Goal: Transaction & Acquisition: Purchase product/service

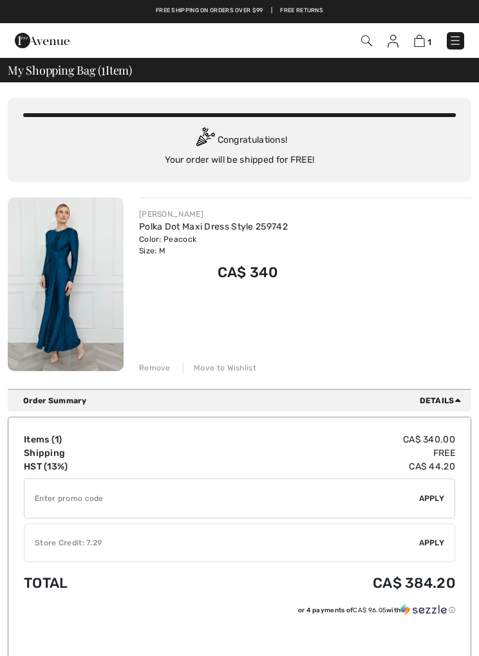
click at [381, 43] on span "1" at bounding box center [337, 40] width 254 height 17
click at [397, 42] on img at bounding box center [392, 41] width 11 height 13
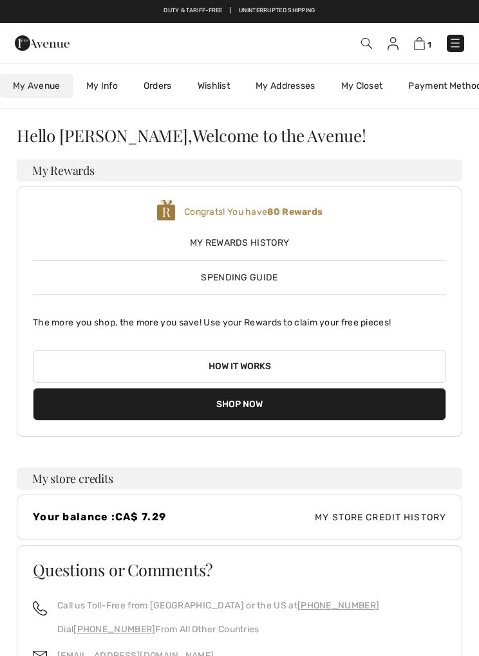
click at [392, 46] on img at bounding box center [392, 43] width 11 height 13
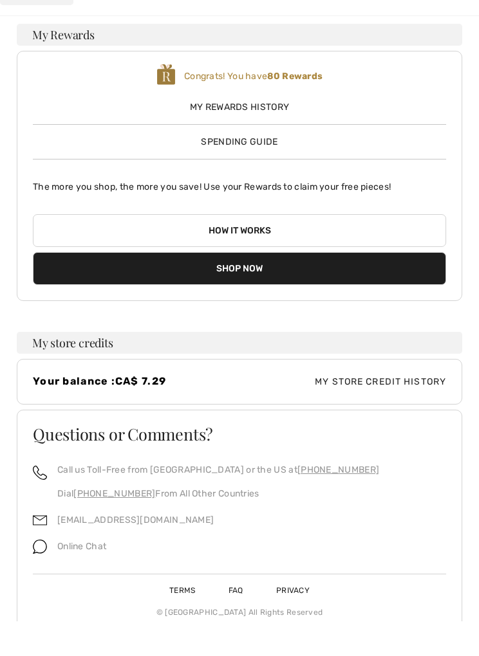
scroll to position [124, 0]
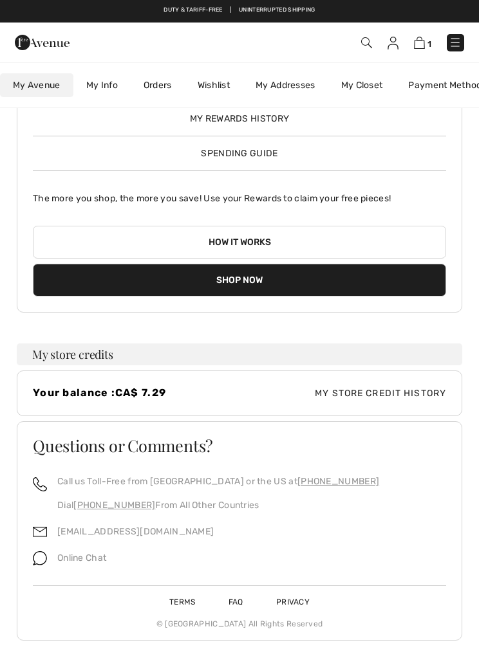
click at [414, 45] on img at bounding box center [419, 43] width 11 height 12
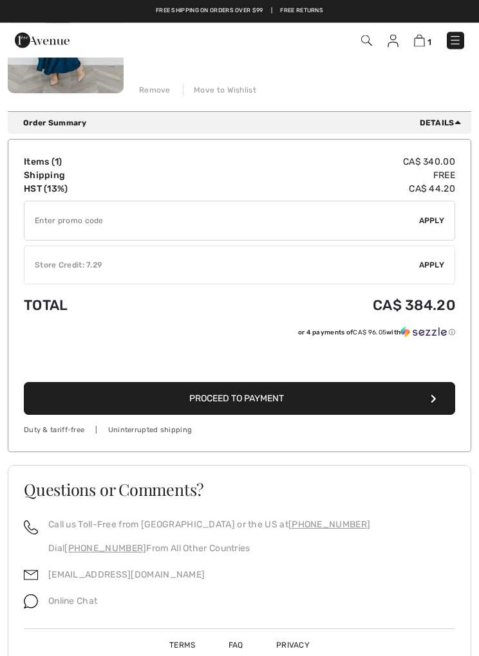
scroll to position [277, 0]
click at [298, 403] on button "Proceed to Payment" at bounding box center [239, 399] width 431 height 33
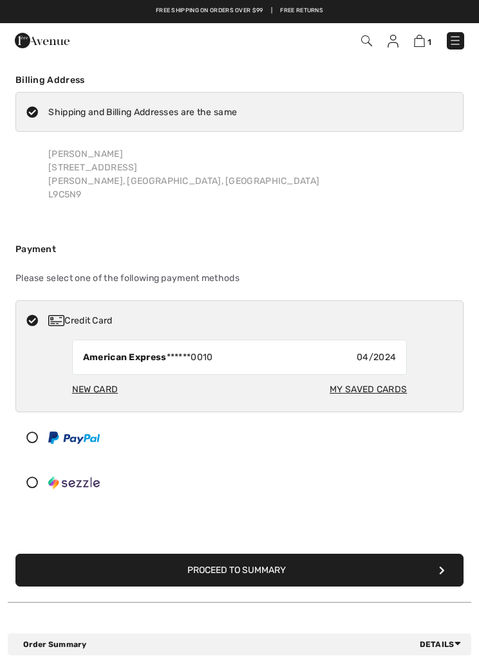
click at [91, 388] on div "New Card" at bounding box center [95, 390] width 46 height 24
radio input "true"
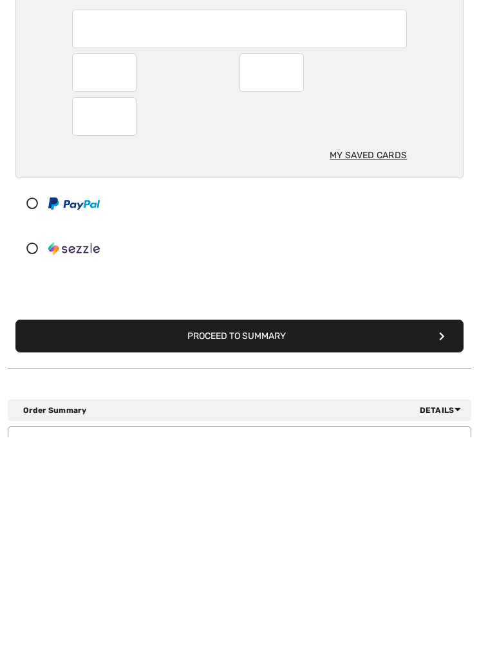
scroll to position [120, 0]
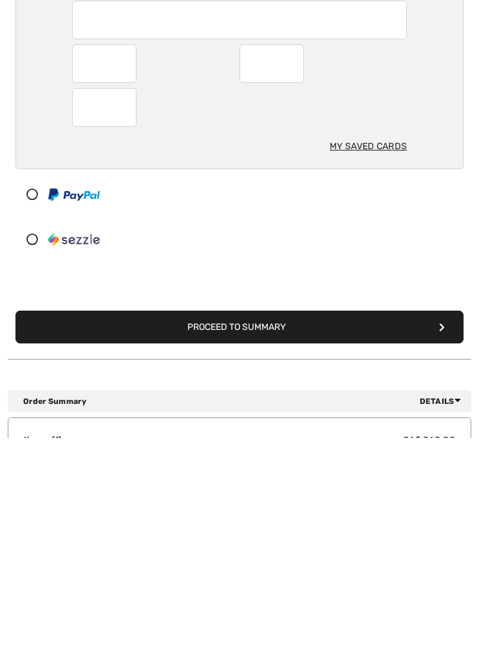
click at [273, 529] on button "Proceed to Summary" at bounding box center [239, 545] width 448 height 33
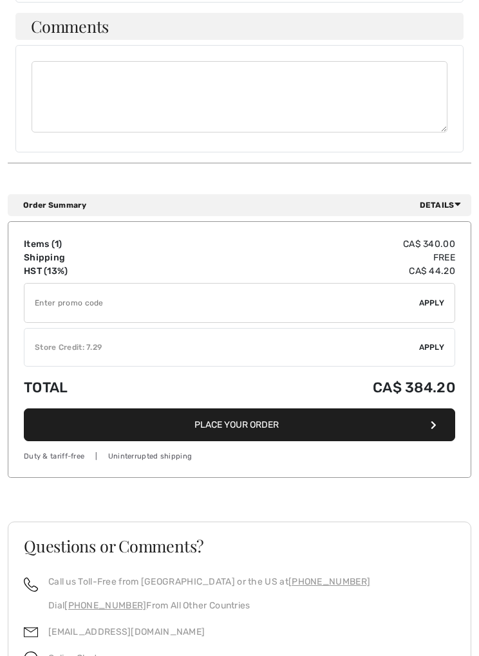
scroll to position [898, 0]
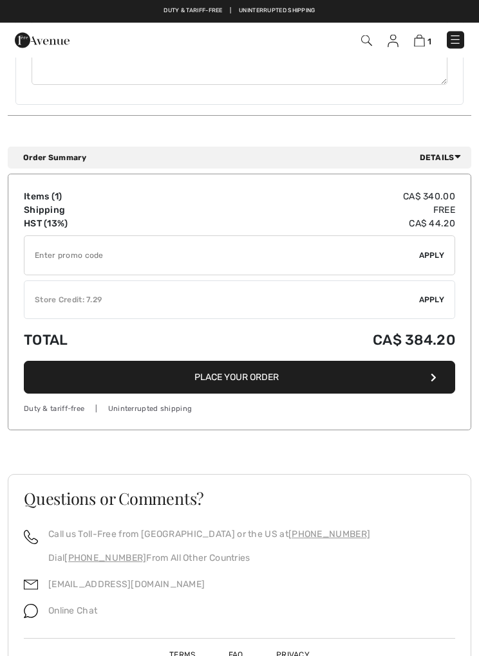
click at [275, 370] on button "Place Your Order" at bounding box center [239, 378] width 431 height 33
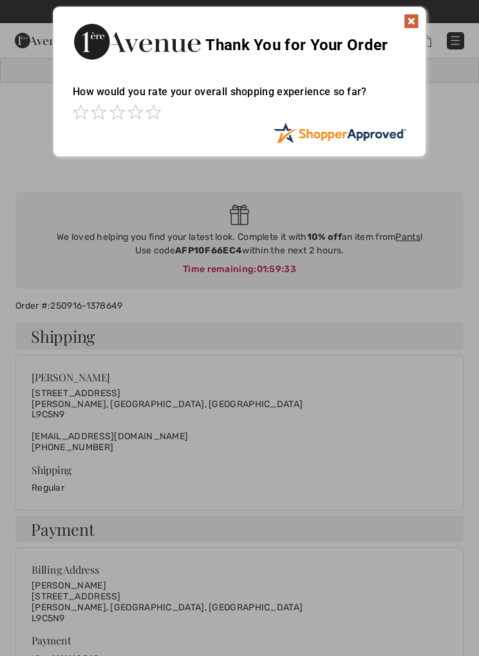
click at [410, 25] on img at bounding box center [410, 21] width 15 height 15
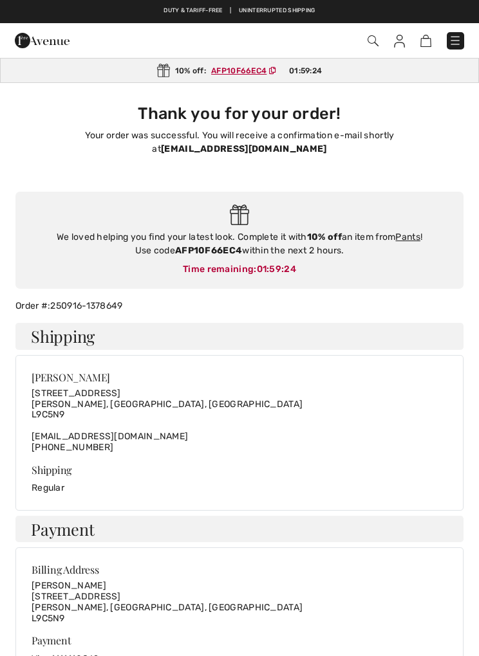
click at [235, 69] on ins "AFP10F66EC4" at bounding box center [238, 70] width 55 height 9
click at [249, 73] on ins "AFP10F66EC4" at bounding box center [238, 70] width 55 height 9
click at [232, 71] on ins "AFP10F66EC4" at bounding box center [238, 70] width 55 height 9
click at [246, 76] on span "AFP10F66EC4" at bounding box center [247, 71] width 81 height 12
click at [257, 77] on div "10% off: AFP10F66EC4 01:59:19" at bounding box center [239, 70] width 479 height 25
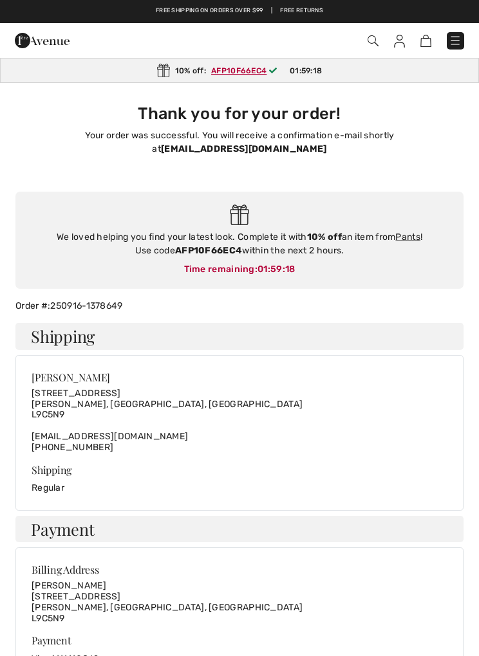
click at [245, 76] on span "AFP10F66EC4" at bounding box center [246, 71] width 81 height 12
click at [229, 72] on ins "AFP10F66EC4" at bounding box center [239, 70] width 55 height 9
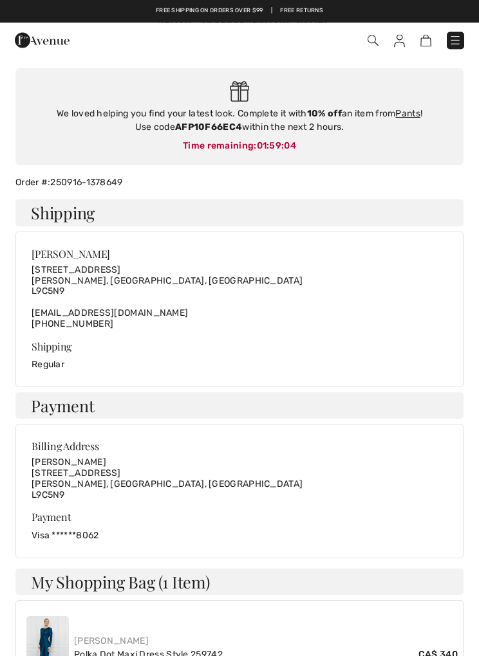
scroll to position [124, 0]
click at [264, 155] on div "We loved helping you find your latest look. Complete it with 10% off an item fr…" at bounding box center [239, 117] width 448 height 98
click at [203, 138] on div "We loved helping you find your latest look. Complete it with 10% off an item fr…" at bounding box center [239, 117] width 448 height 98
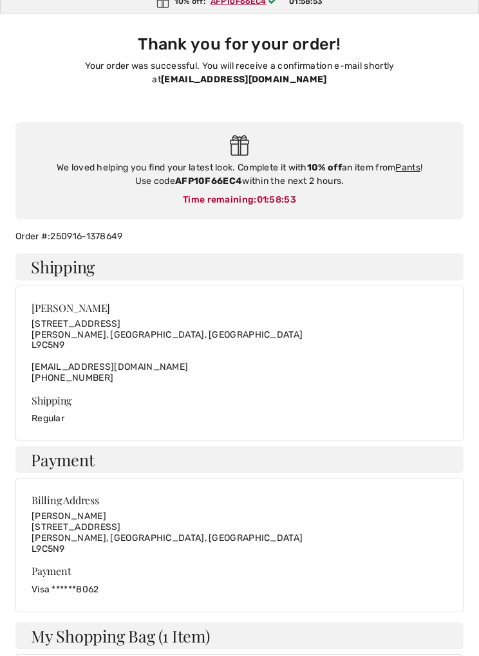
scroll to position [71, 0]
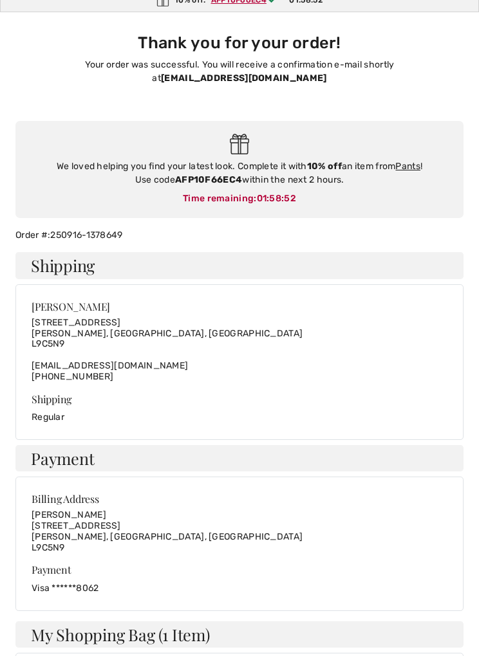
click at [251, 207] on div "We loved helping you find your latest look. Complete it with 10% off an item fr…" at bounding box center [239, 170] width 448 height 98
click at [213, 180] on strong "AFP10F66EC4" at bounding box center [208, 179] width 67 height 11
click at [226, 181] on strong "AFP10F66EC4" at bounding box center [208, 179] width 67 height 11
click at [420, 166] on link "Pants" at bounding box center [407, 166] width 25 height 11
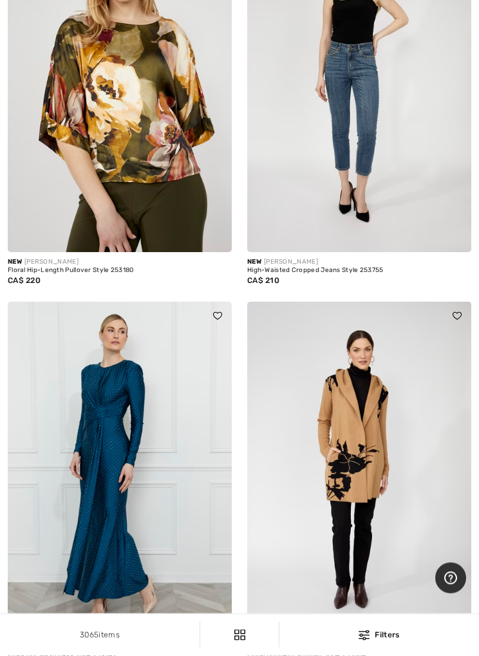
scroll to position [1875, 0]
click at [124, 536] on img at bounding box center [120, 470] width 224 height 336
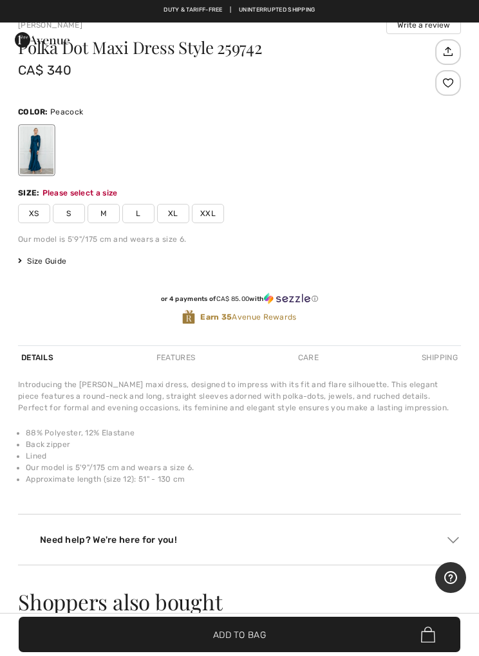
scroll to position [733, 0]
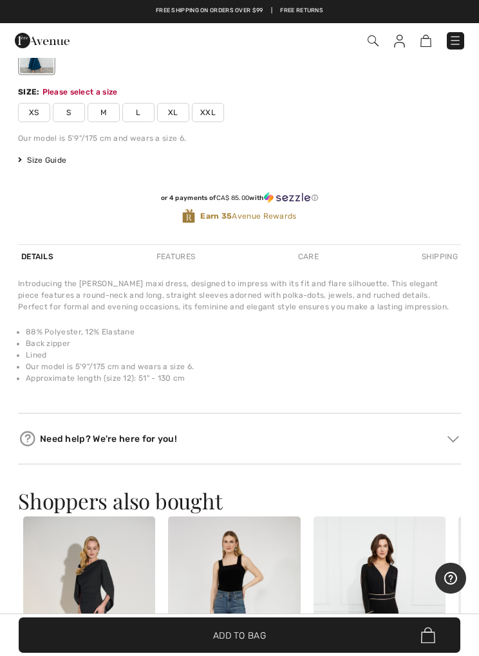
click at [108, 116] on span "M" at bounding box center [103, 112] width 32 height 19
click at [259, 641] on span "Add to Bag" at bounding box center [239, 636] width 53 height 14
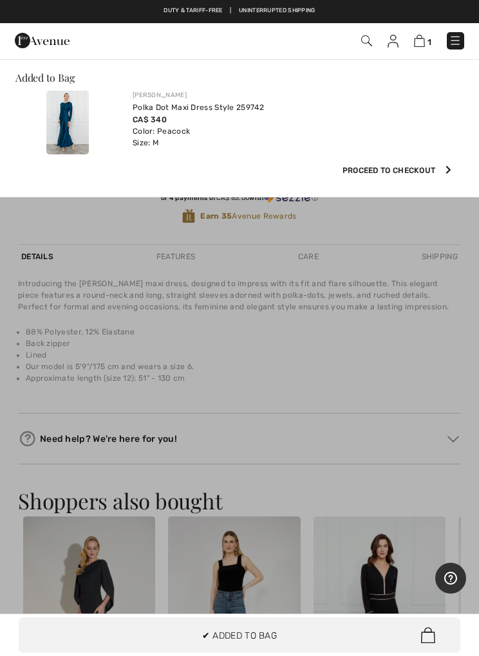
scroll to position [0, 0]
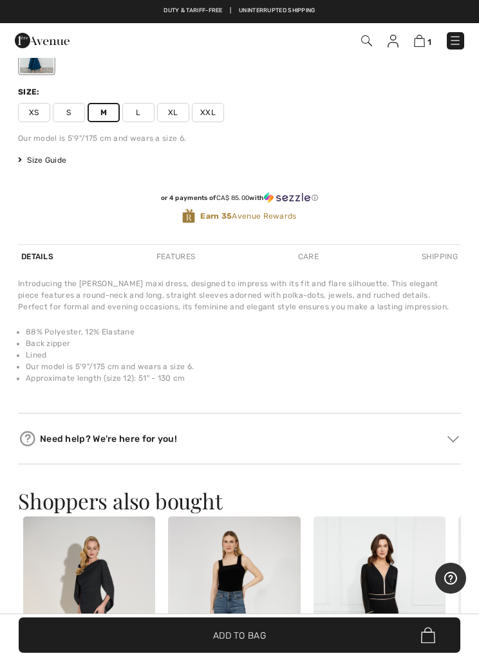
click at [413, 28] on div "1 Added to Bag [PERSON_NAME] Polka Dot Maxi Dress Style 259742 CA$ 340 Color: P…" at bounding box center [336, 41] width 273 height 26
click at [416, 43] on img at bounding box center [419, 41] width 11 height 12
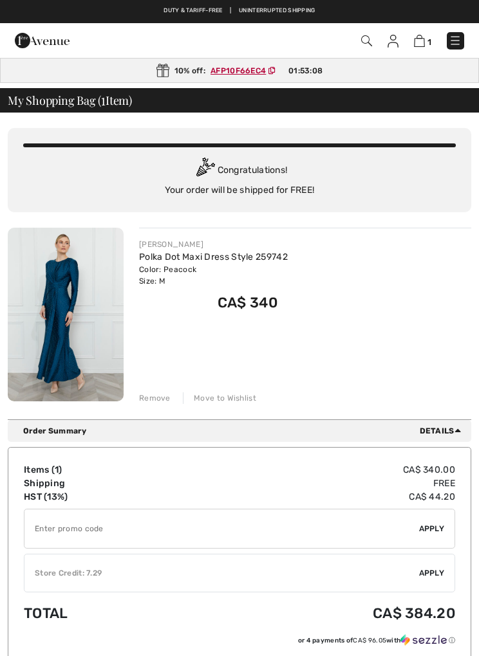
click at [250, 69] on ins "AFP10F66EC4" at bounding box center [237, 70] width 55 height 9
